Goal: Check status: Check status

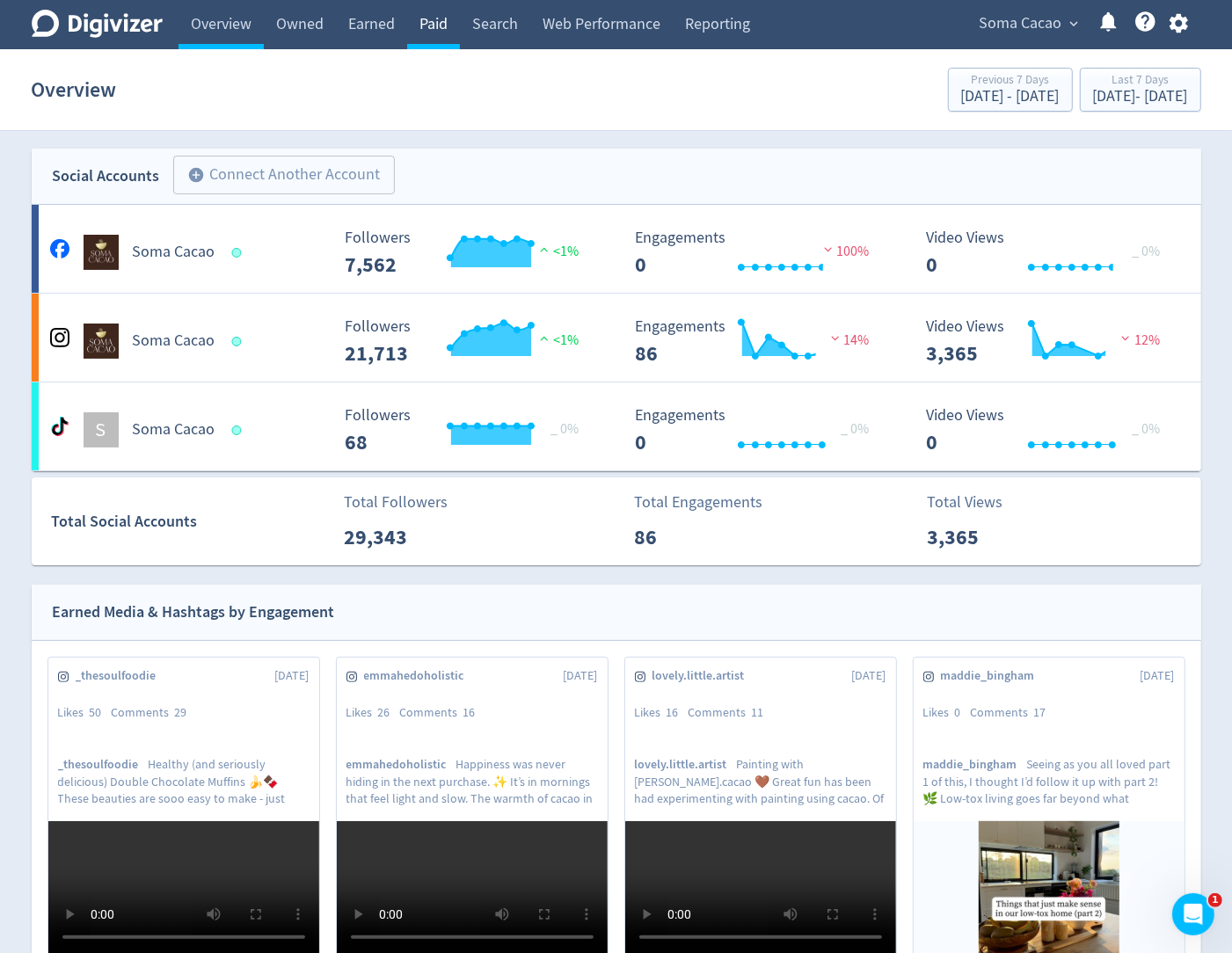
click at [430, 4] on link "Paid" at bounding box center [434, 25] width 53 height 49
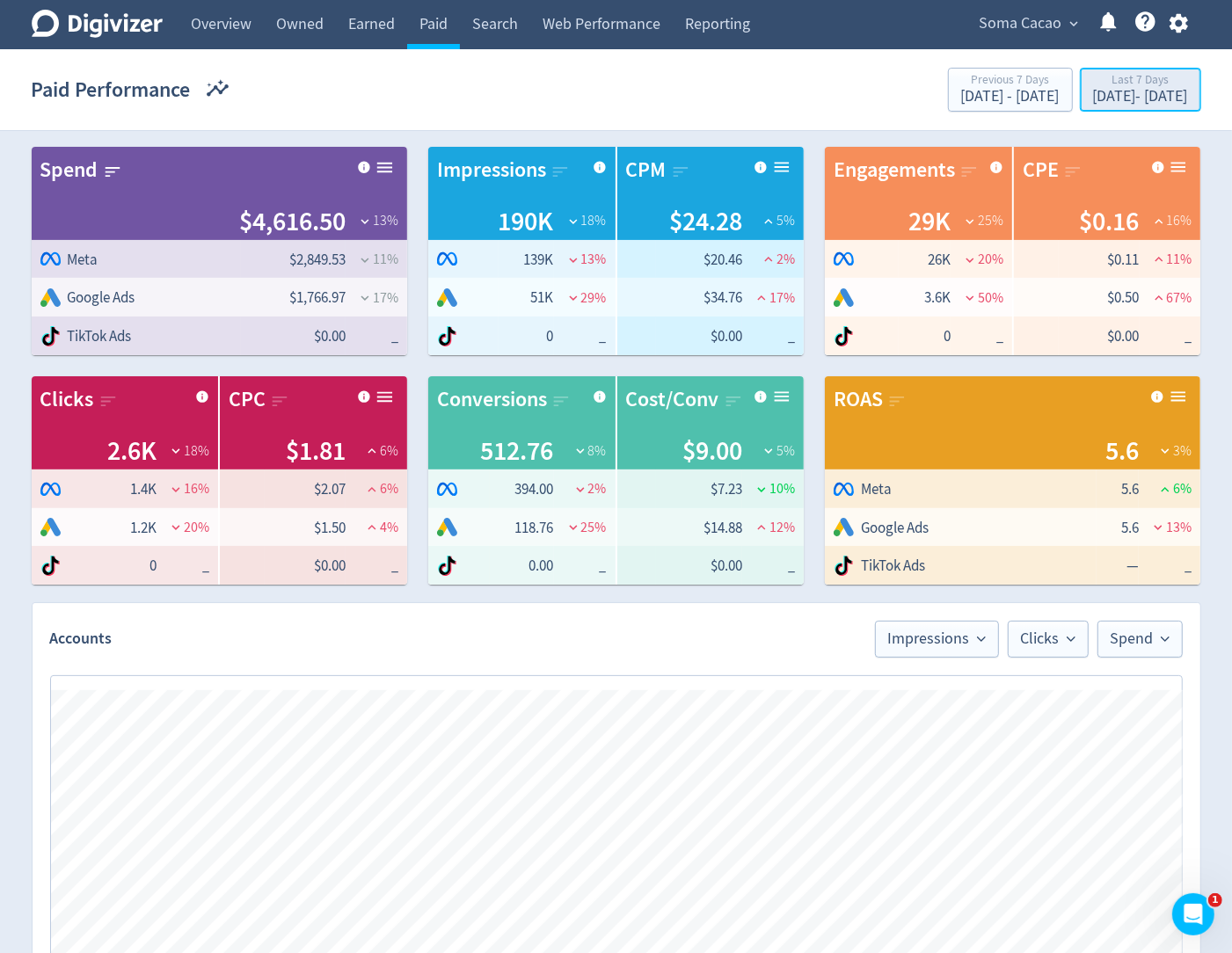
click at [1093, 90] on div "[DATE] - [DATE]" at bounding box center [1141, 97] width 95 height 16
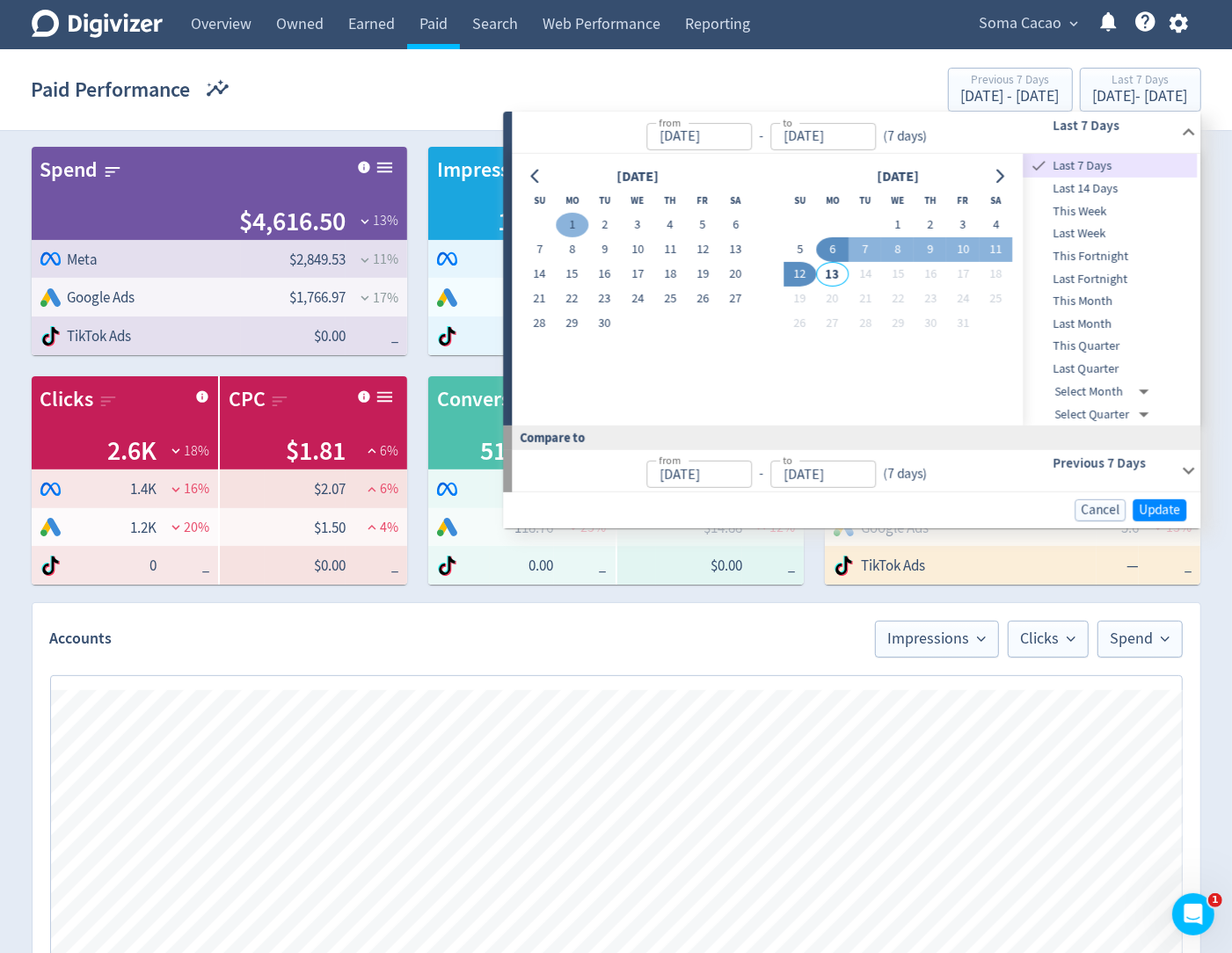
click at [573, 226] on button "1" at bounding box center [571, 225] width 33 height 25
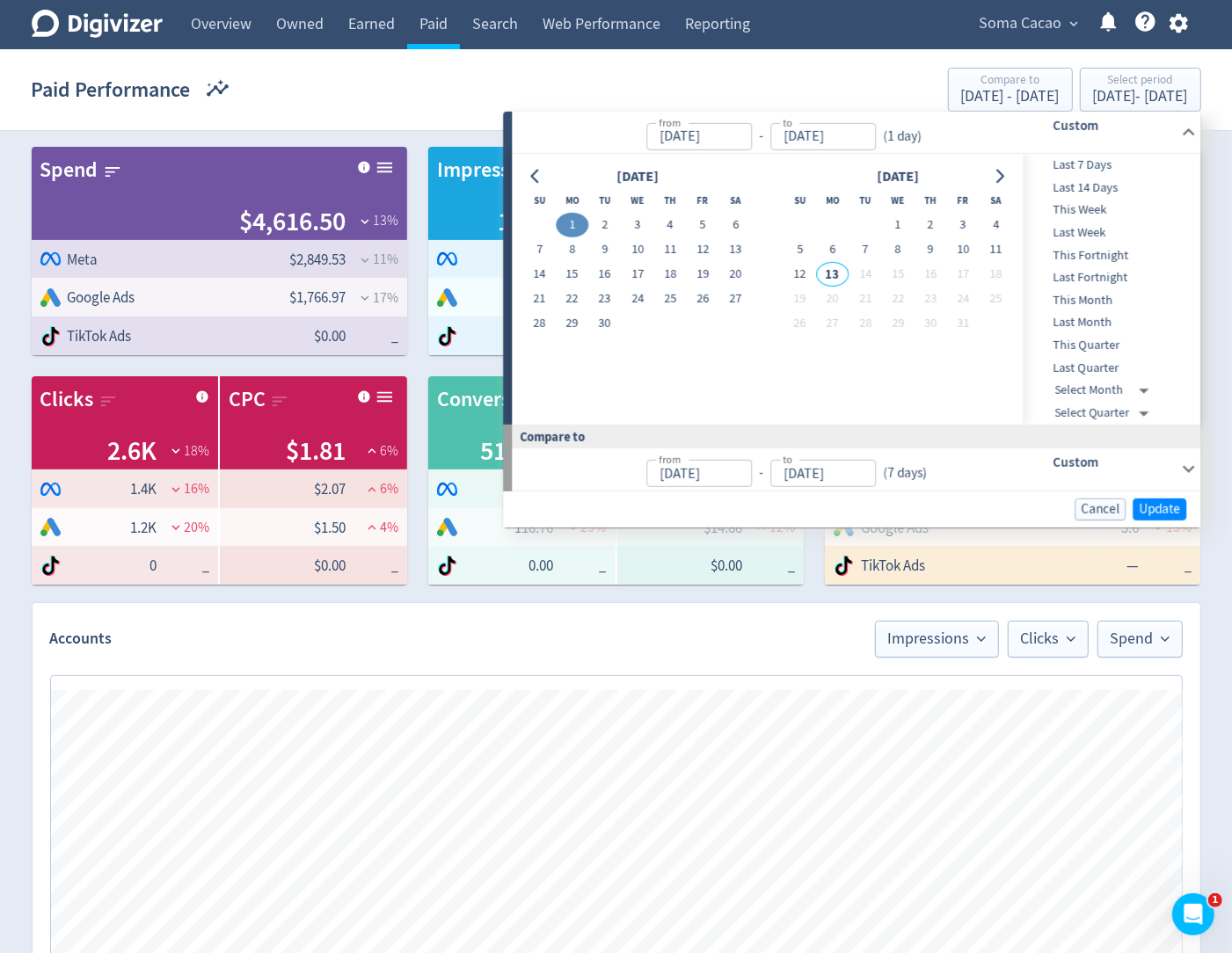
type input "[DATE]"
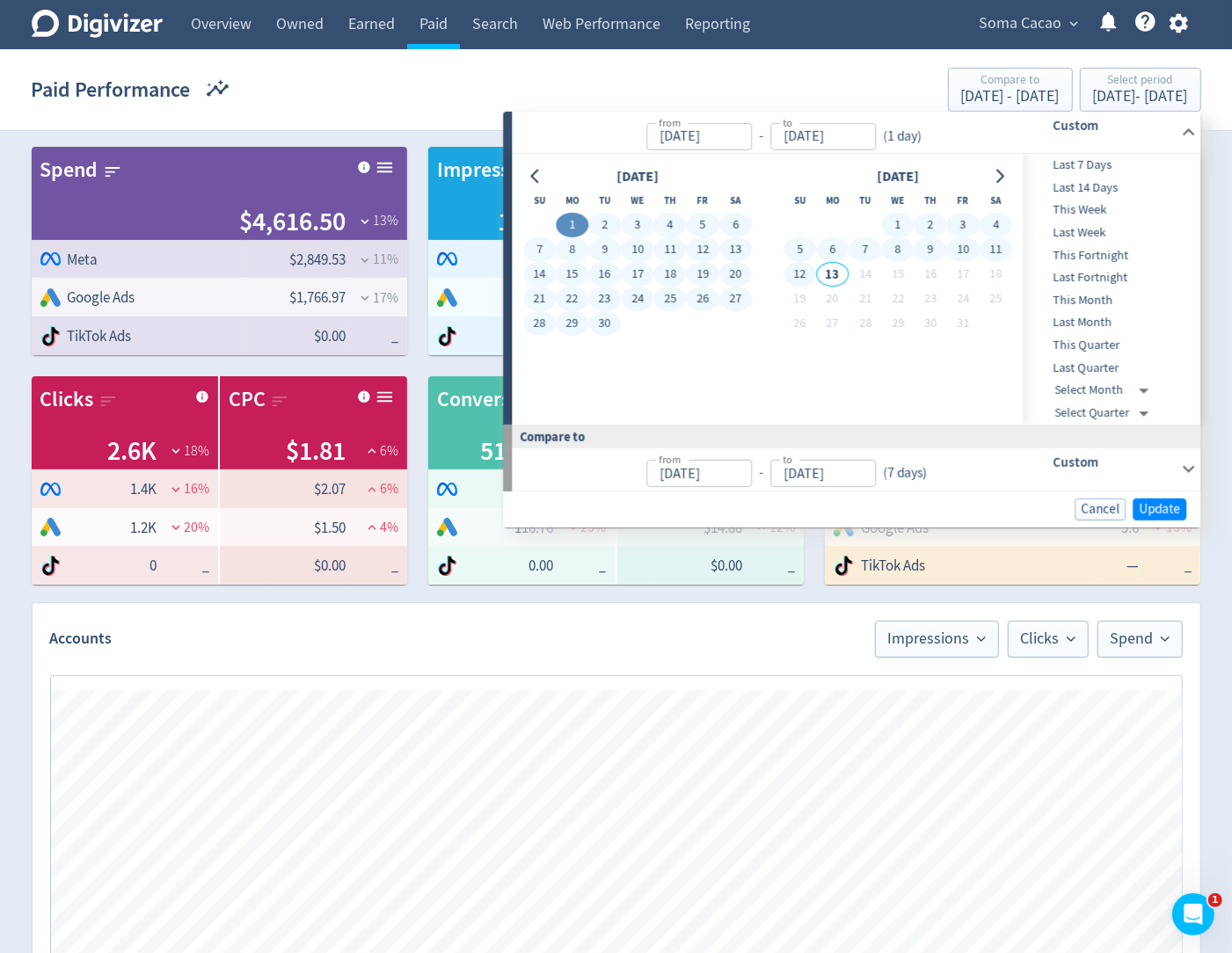
click at [805, 272] on button "12" at bounding box center [799, 275] width 33 height 25
type input "[DATE]"
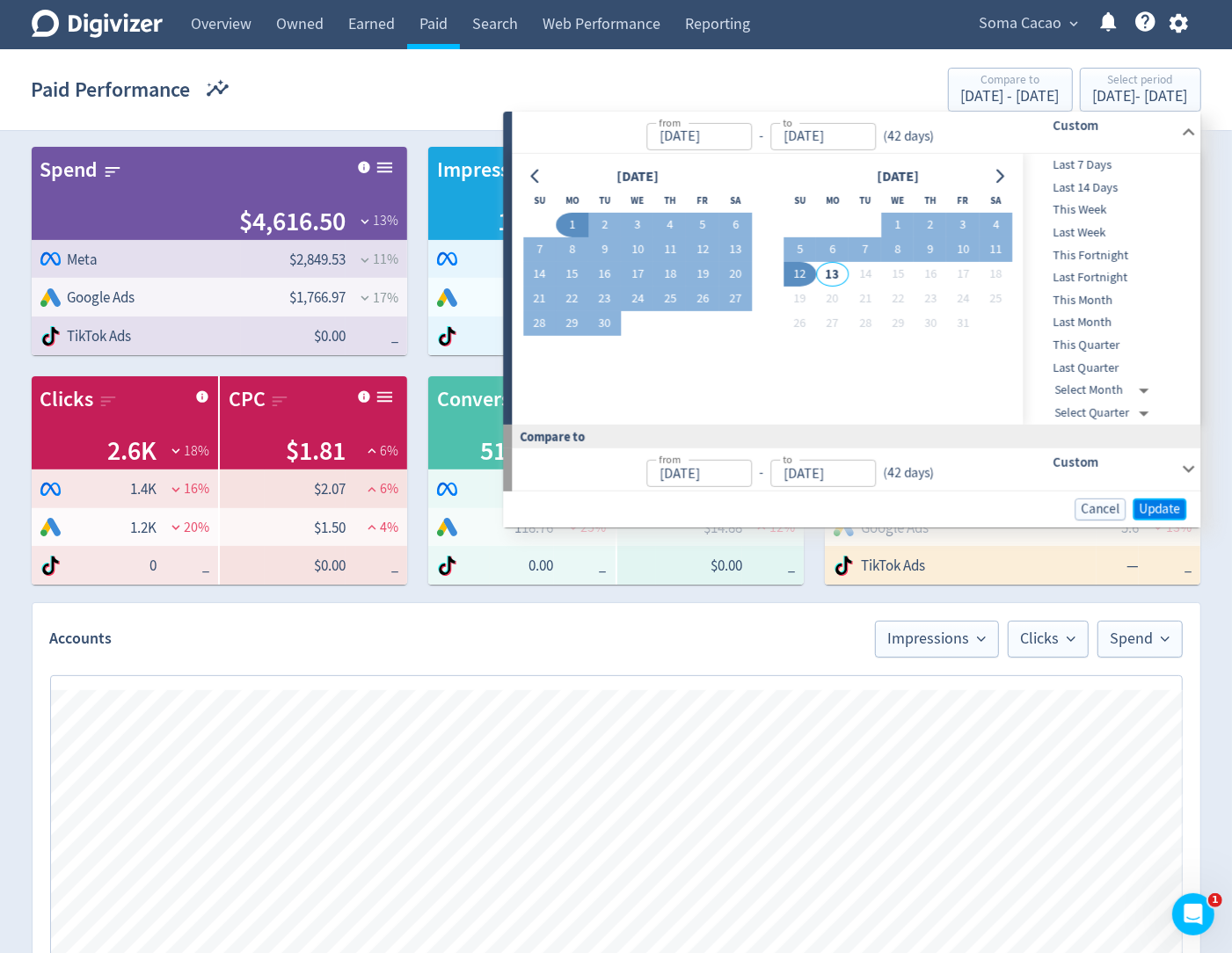
click at [1165, 503] on span "Update" at bounding box center [1159, 509] width 42 height 13
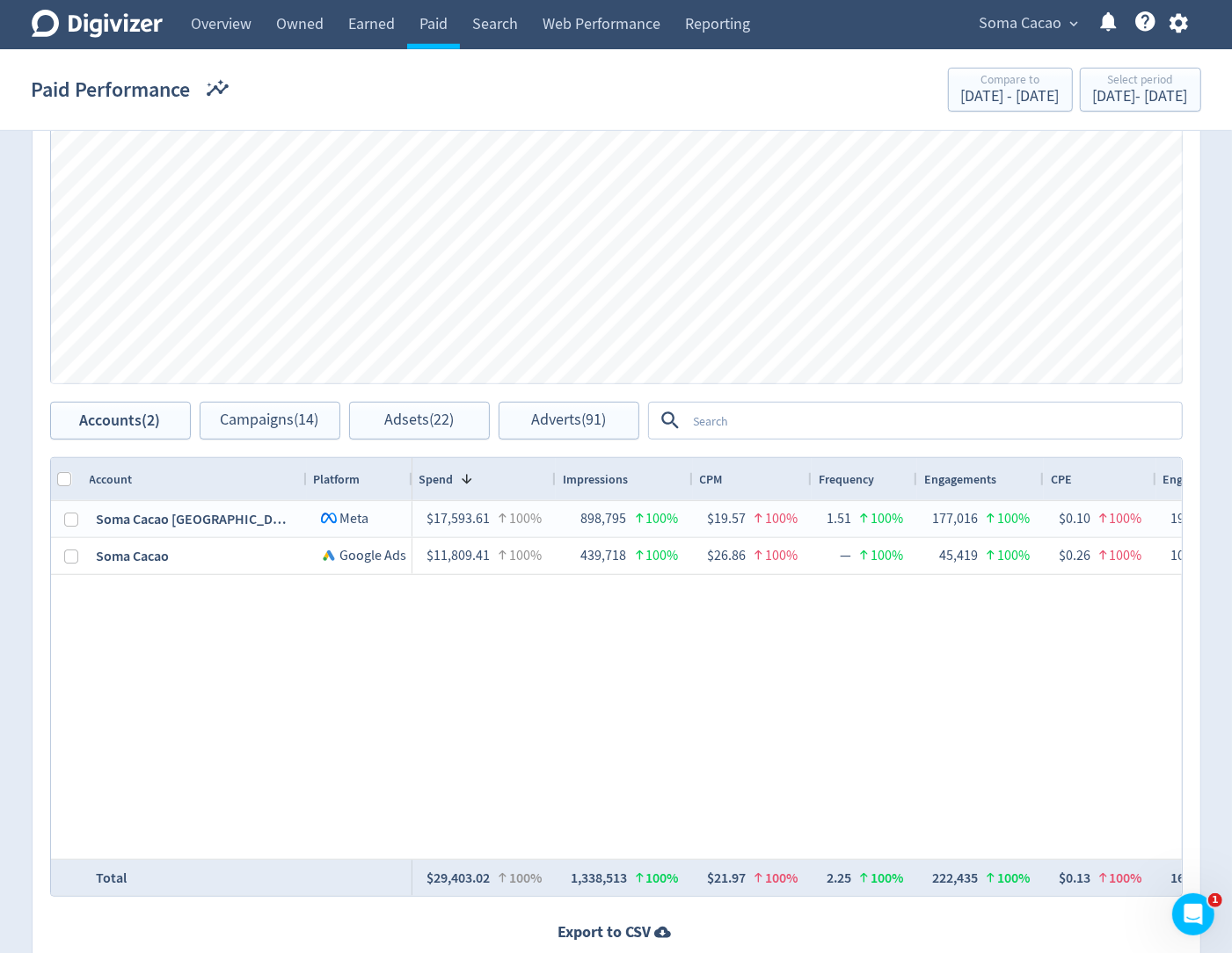
scroll to position [731, 0]
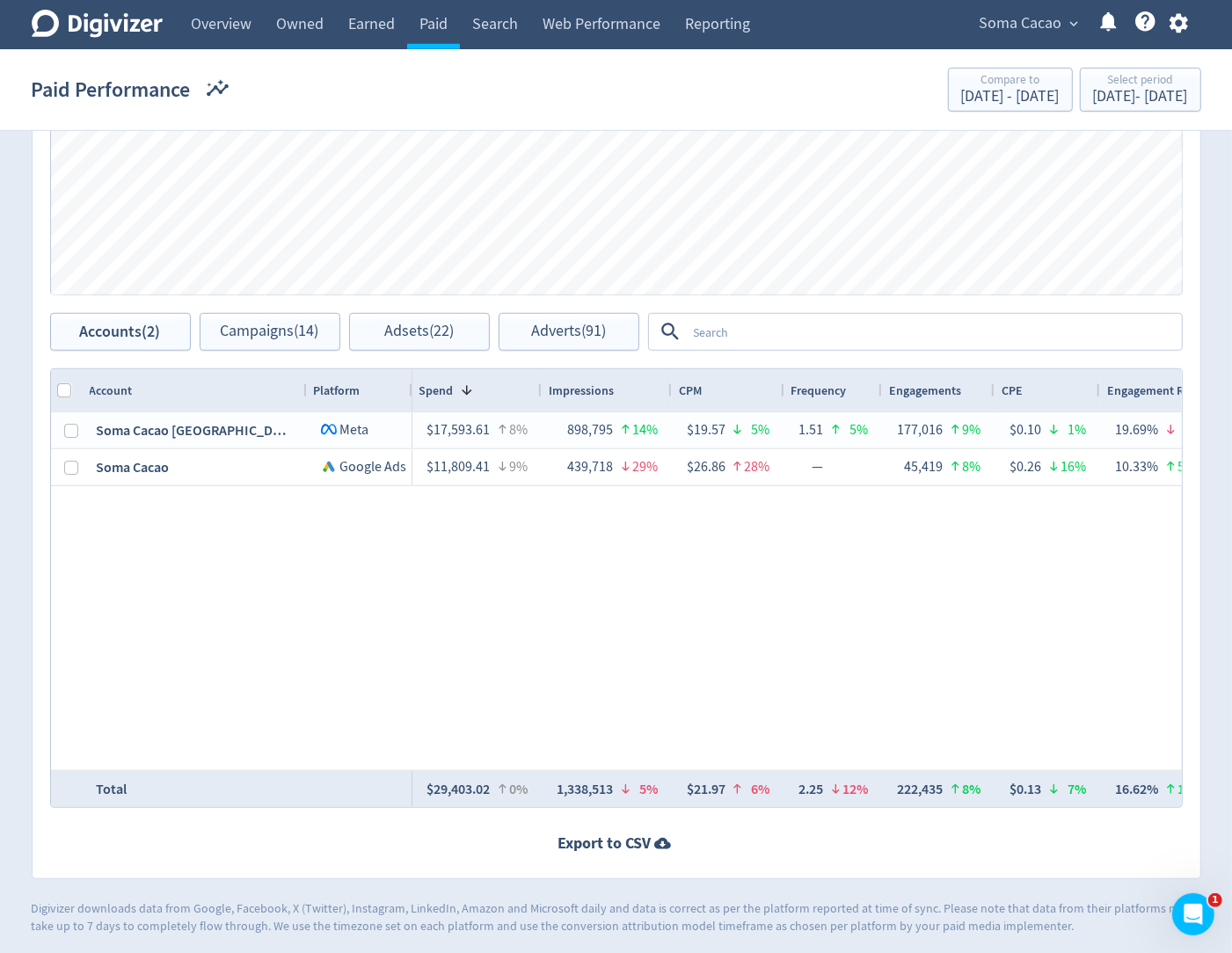
click at [916, 327] on textarea at bounding box center [933, 331] width 494 height 33
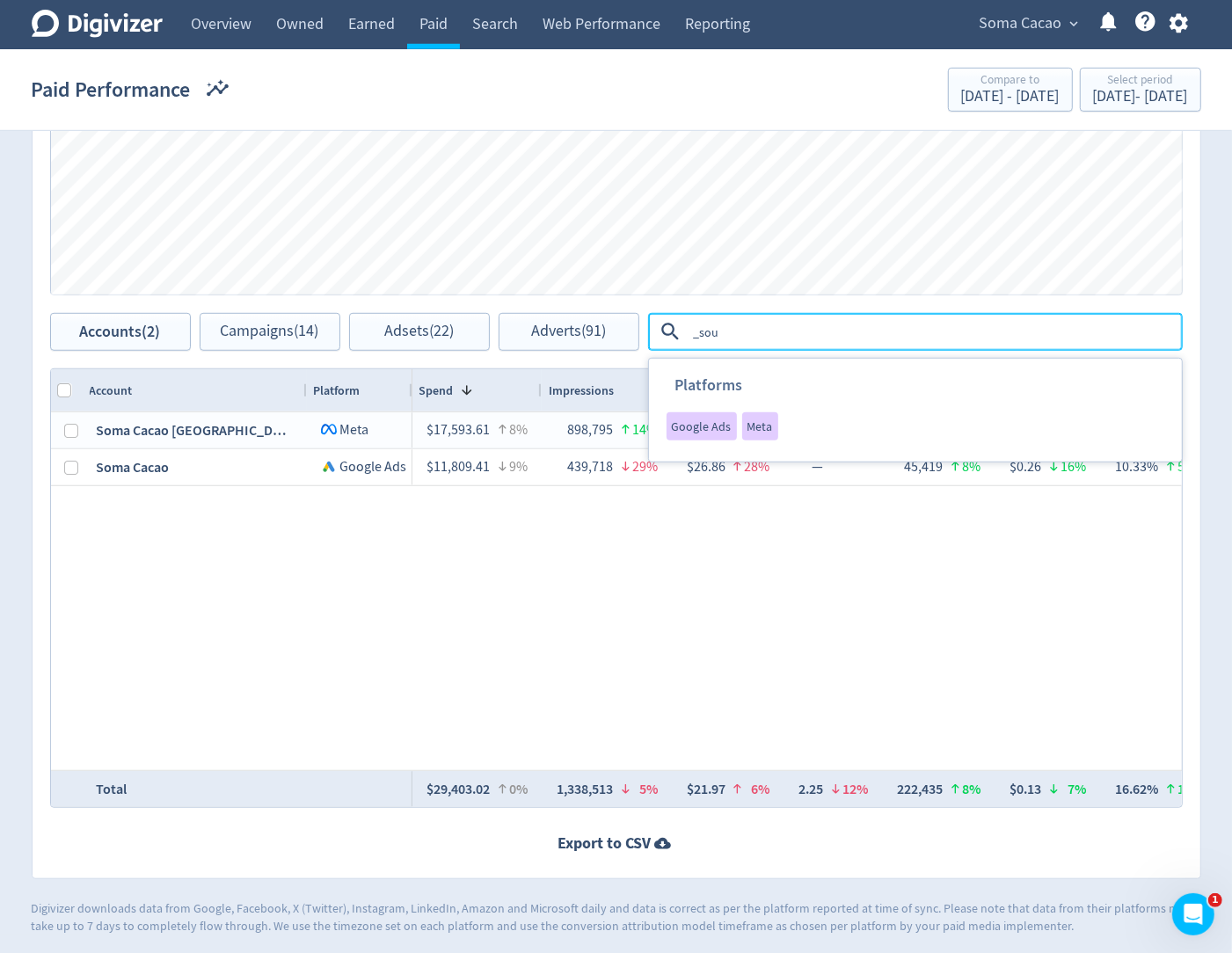
type textarea "_soul"
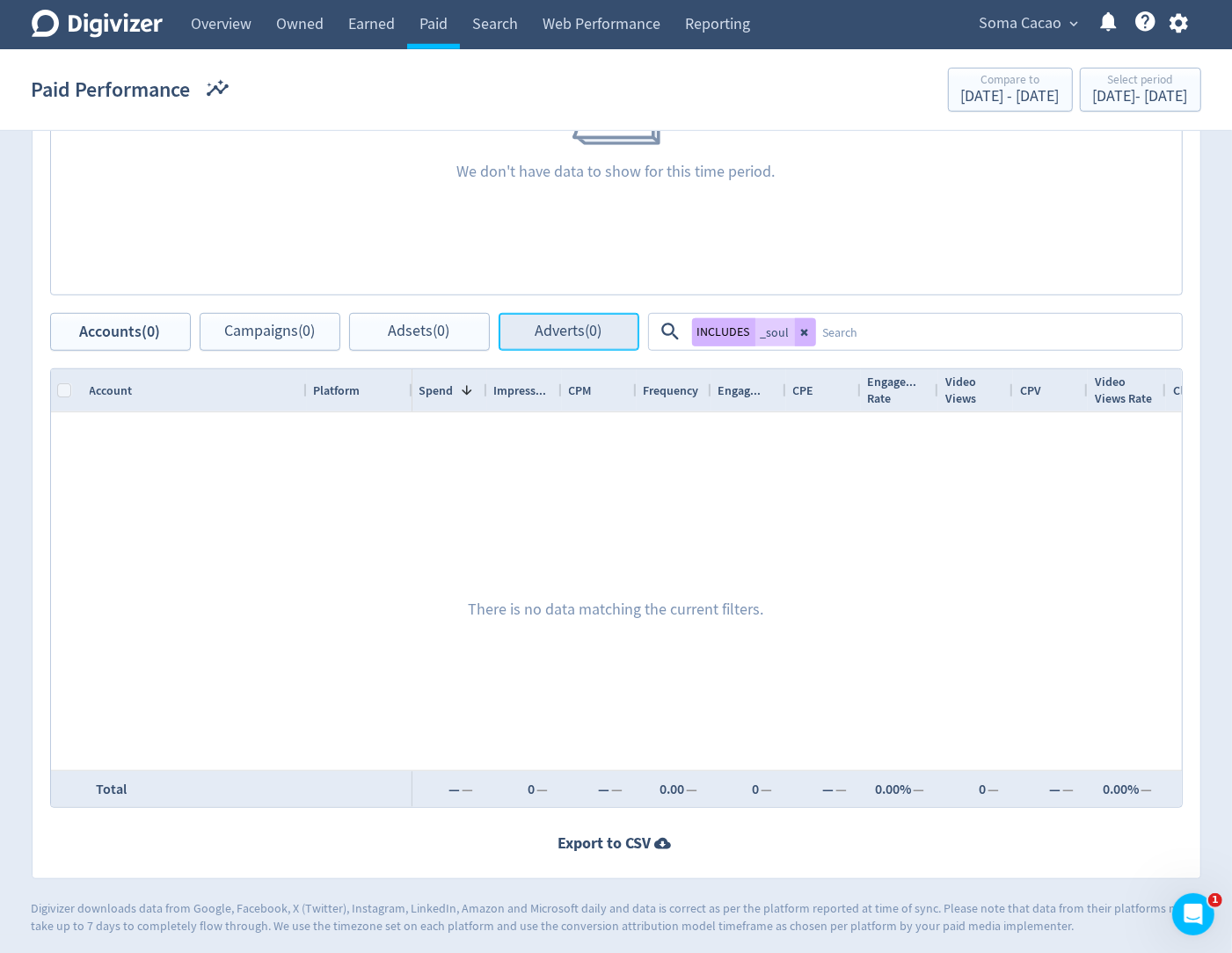
click at [604, 334] on button "Adverts (0)" at bounding box center [569, 331] width 140 height 38
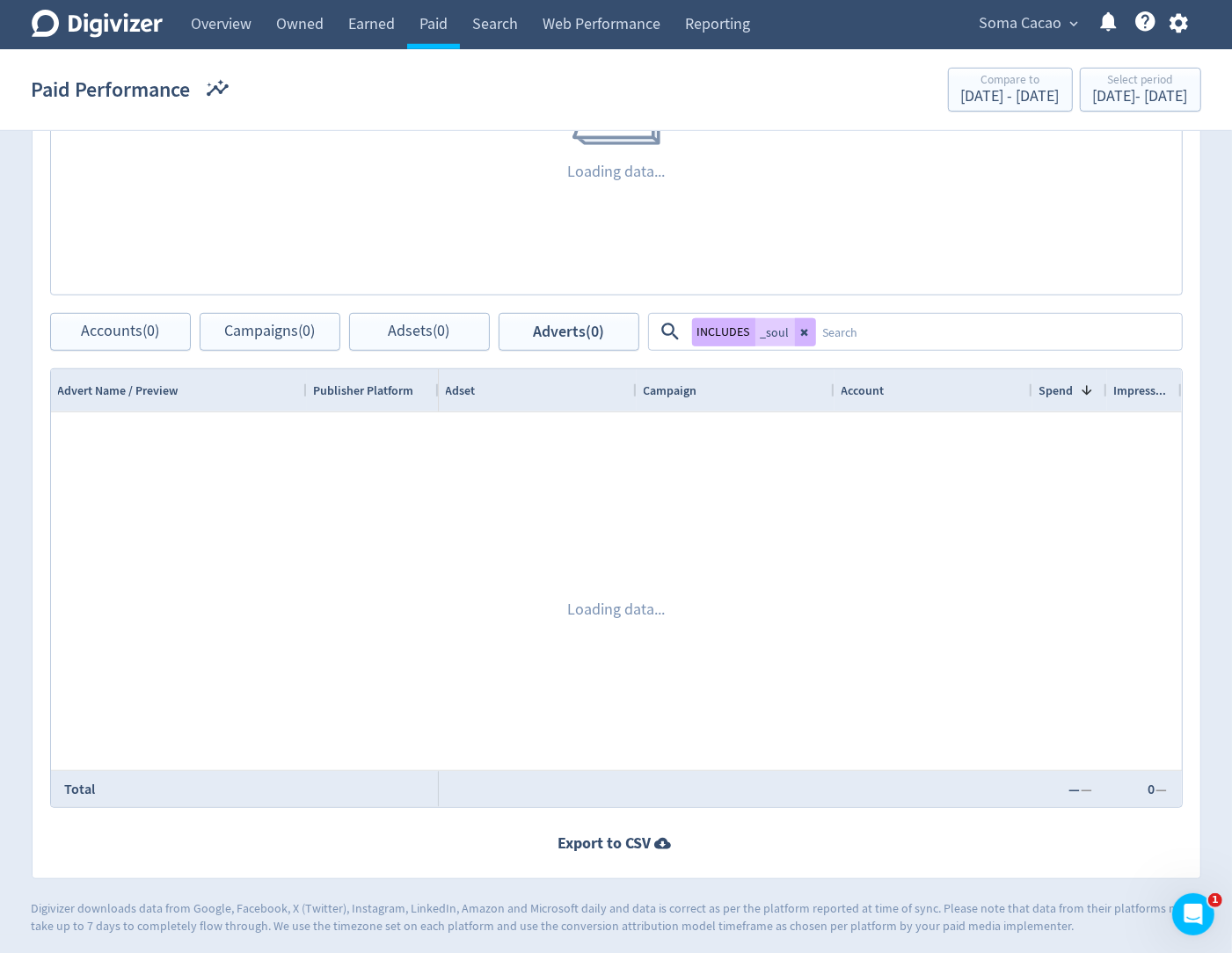
click at [797, 325] on button at bounding box center [805, 332] width 21 height 28
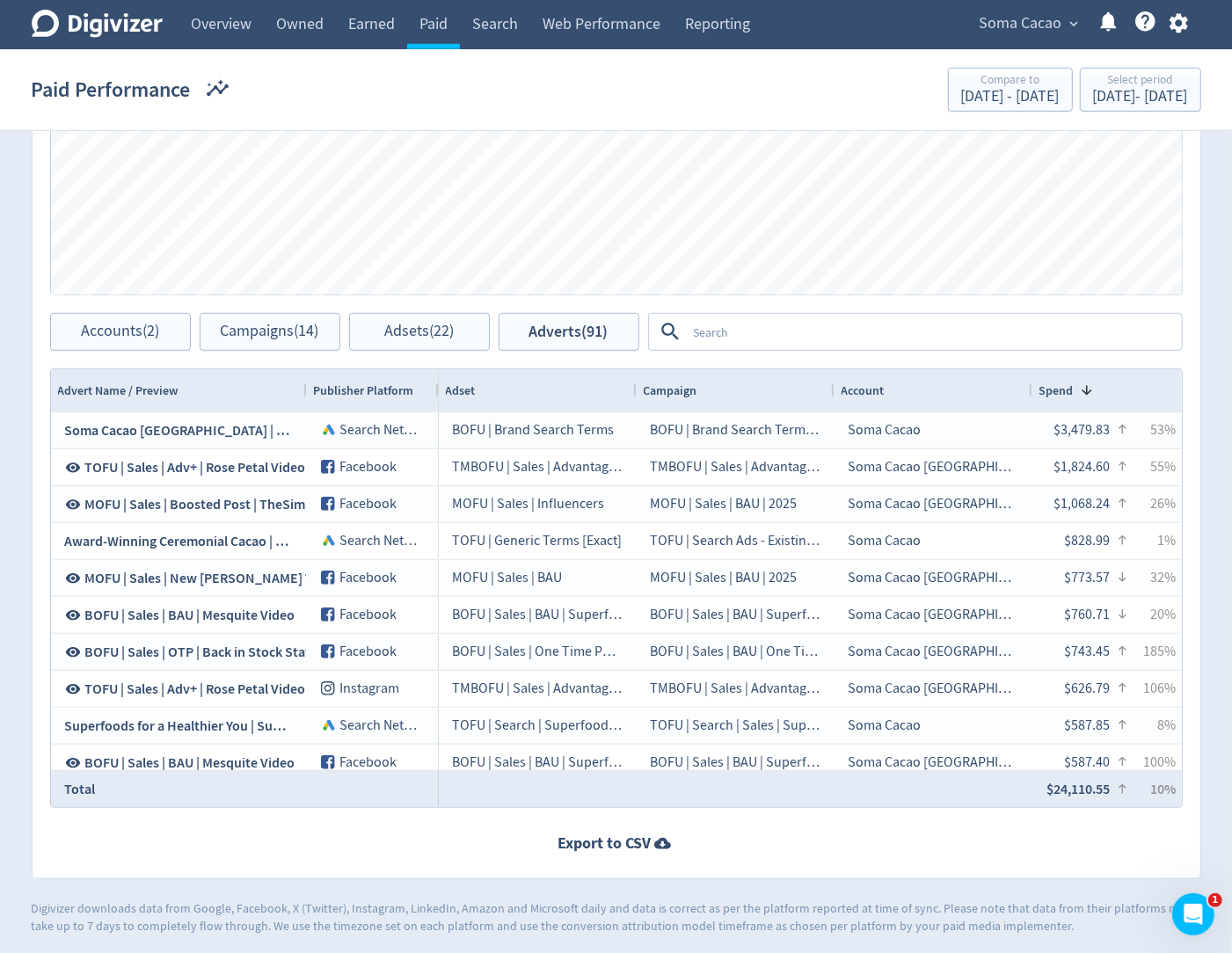
click at [797, 333] on textarea at bounding box center [933, 331] width 494 height 33
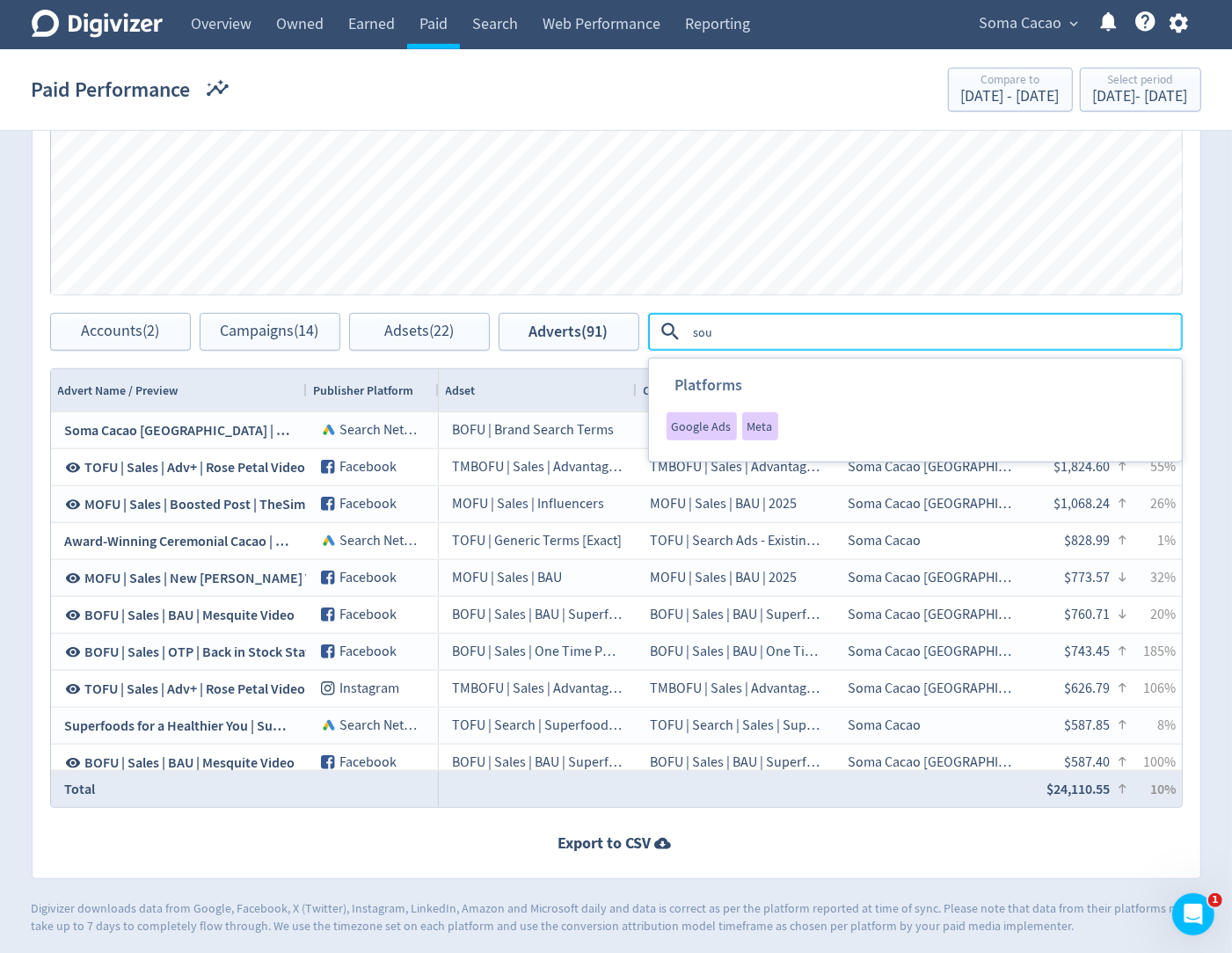
type textarea "soul"
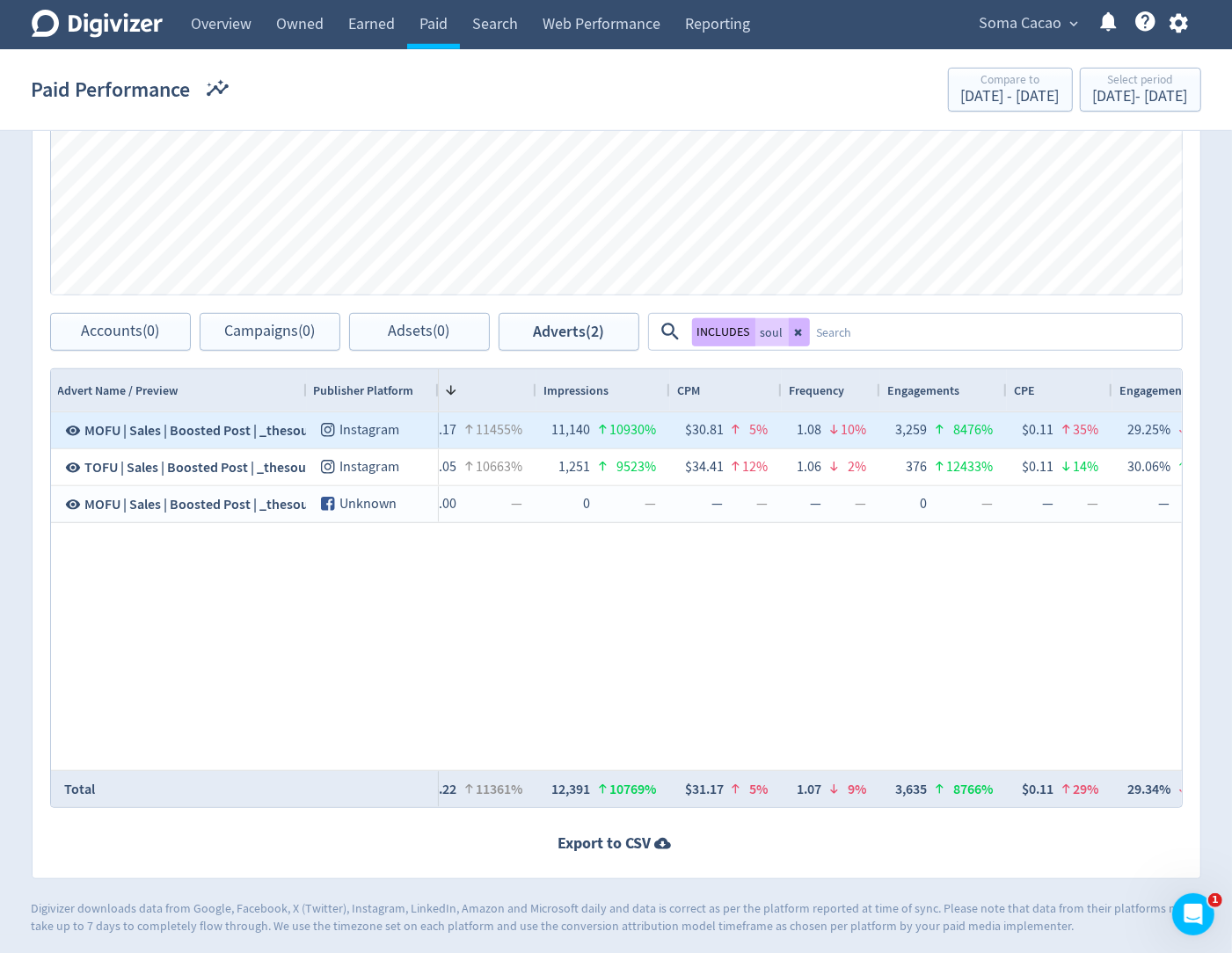
scroll to position [0, 750]
